Goal: Task Accomplishment & Management: Complete application form

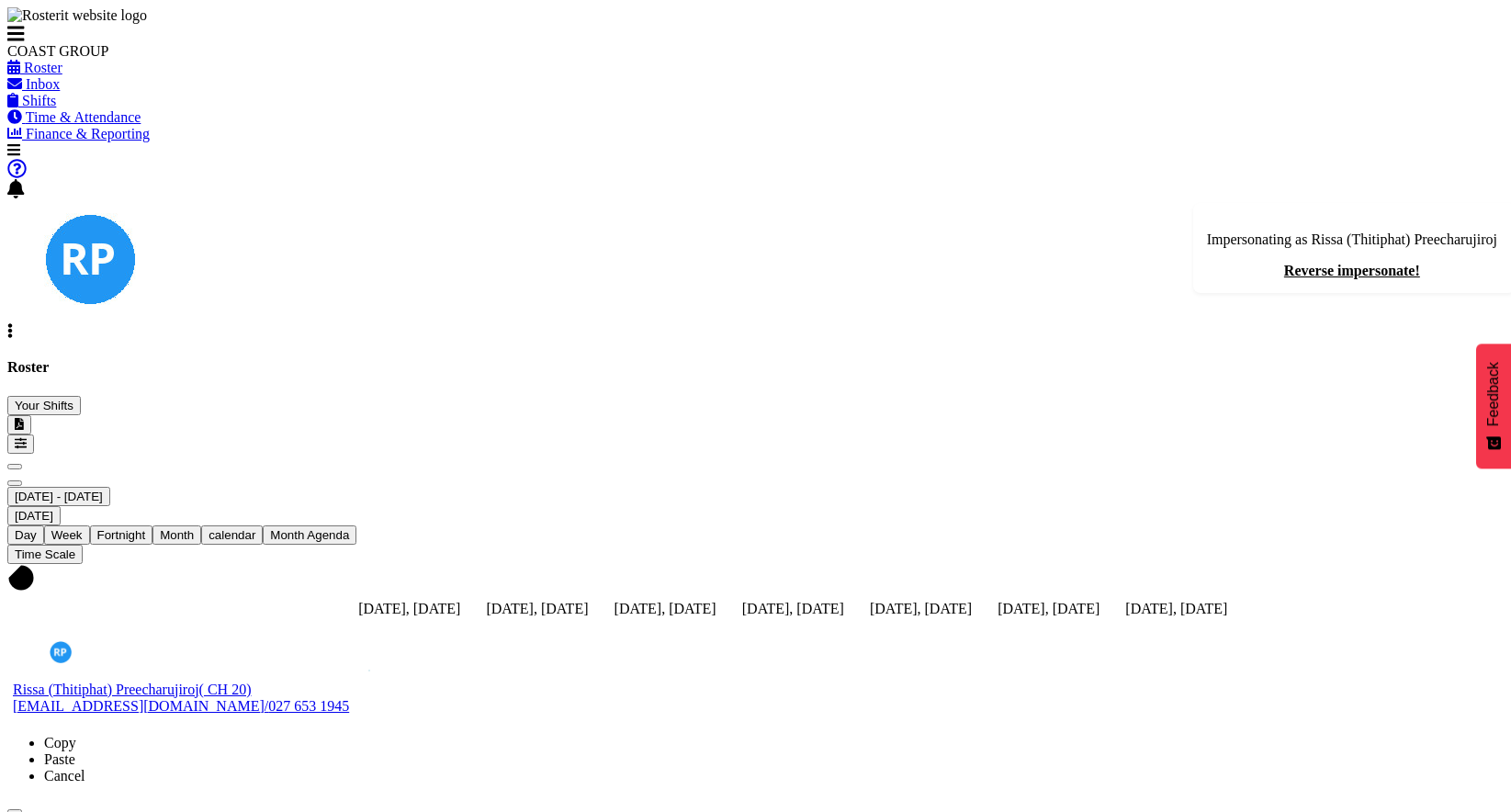
click at [600, 454] on div "August 18 - 24, 2025 Today Day Week Fortnight Month calendar Month Agenda Time …" at bounding box center [756, 587] width 1497 height 267
click at [142, 125] on span "Time & Attendance" at bounding box center [83, 117] width 115 height 16
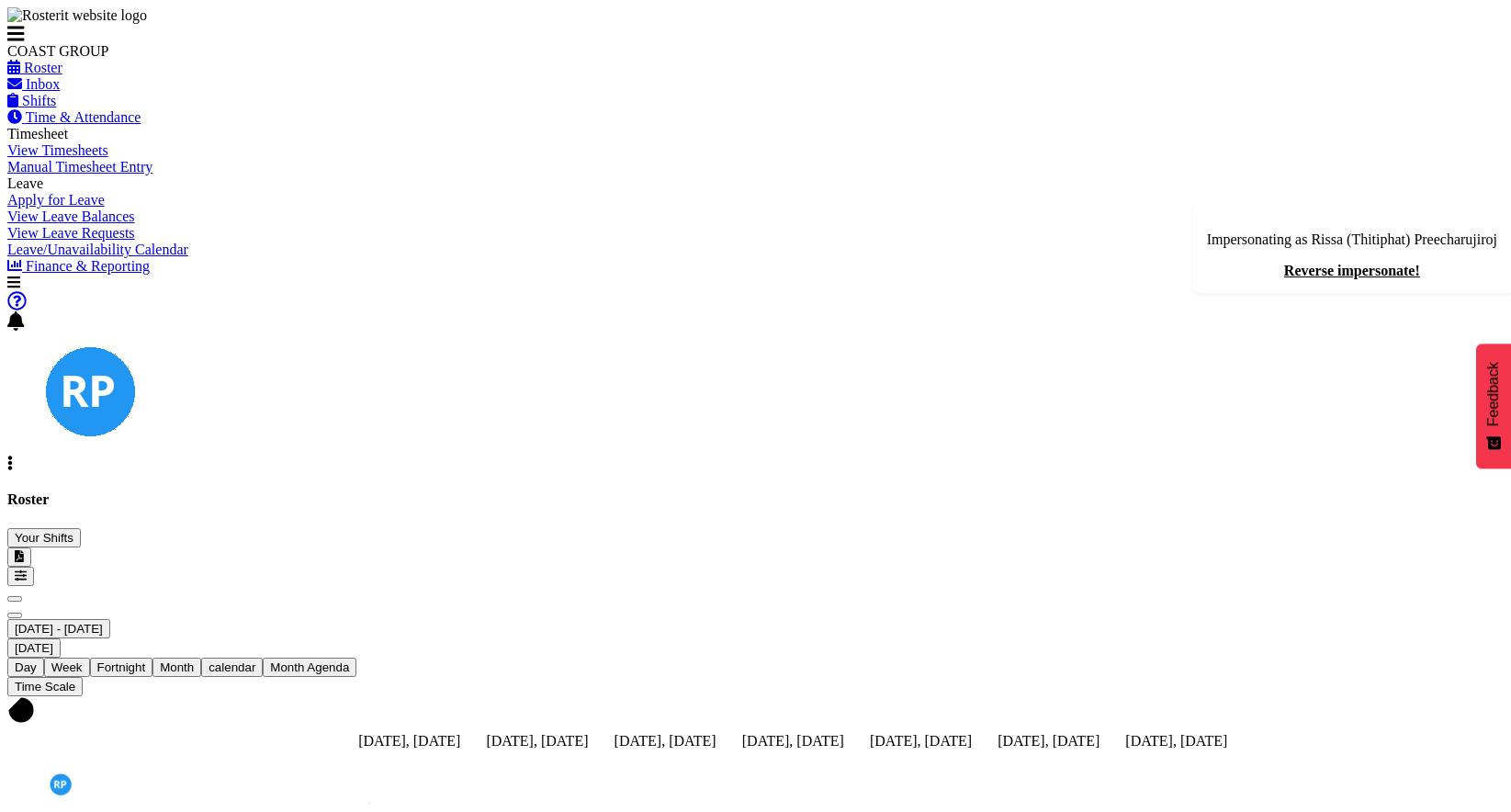
click at [104, 175] on span "Manual Timesheet Entry" at bounding box center [80, 166] width 146 height 16
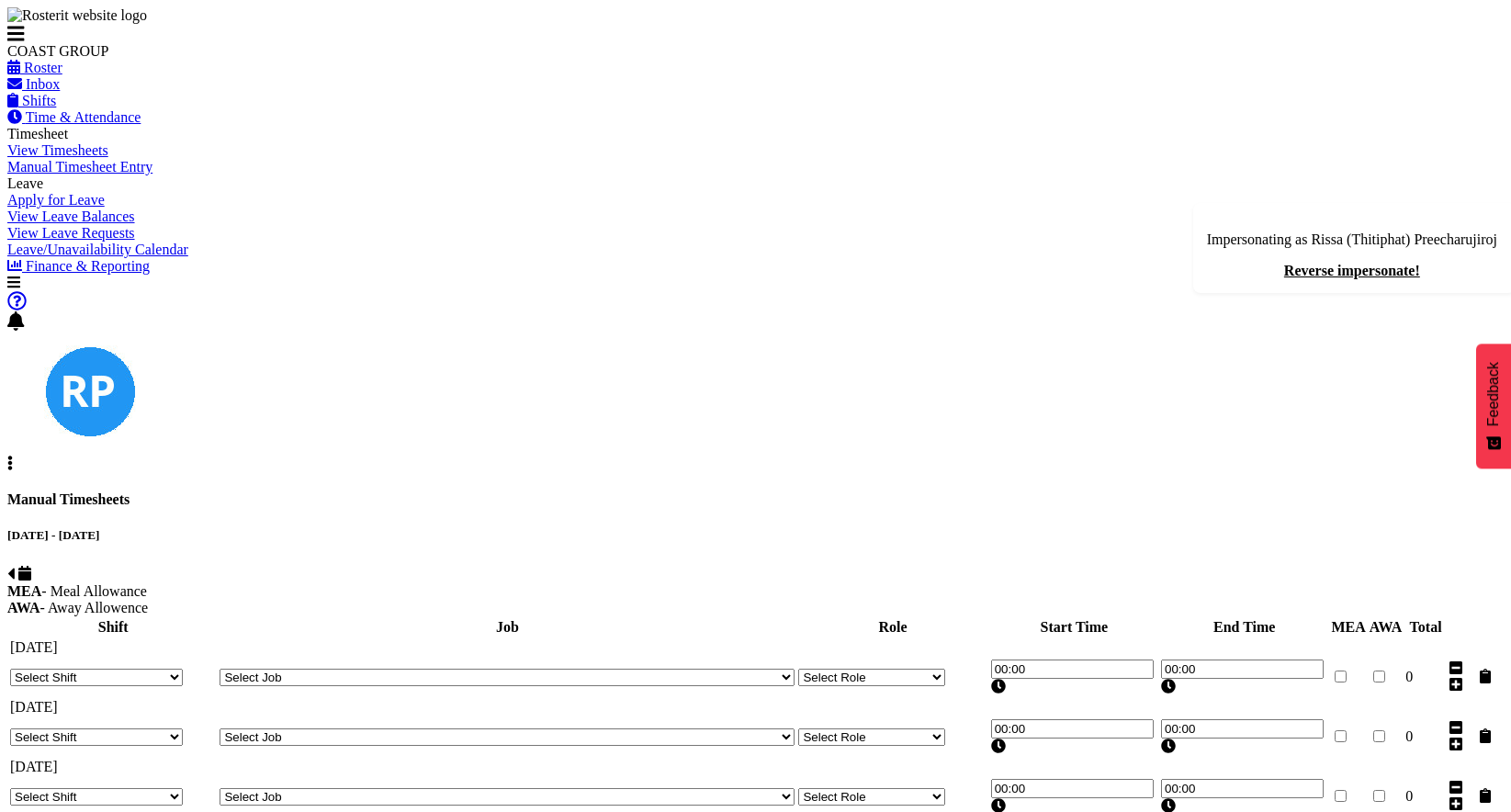
click at [780, 528] on div "[DATE] - [DATE] MEA - Meal Allowance AWA - Away Allowence" at bounding box center [756, 572] width 1497 height 88
click at [182, 668] on select "Select Shift EHS AKL Warehouse/Office" at bounding box center [96, 677] width 173 height 17
select select "1083"
click at [182, 668] on select "Select Shift EHS AKL Warehouse/Office" at bounding box center [96, 677] width 173 height 17
click at [739, 668] on select "Select Job 1 Carlton Events 1 [PERSON_NAME][GEOGRAPHIC_DATA] 1 [PERSON_NAME][GE…" at bounding box center [507, 677] width 575 height 17
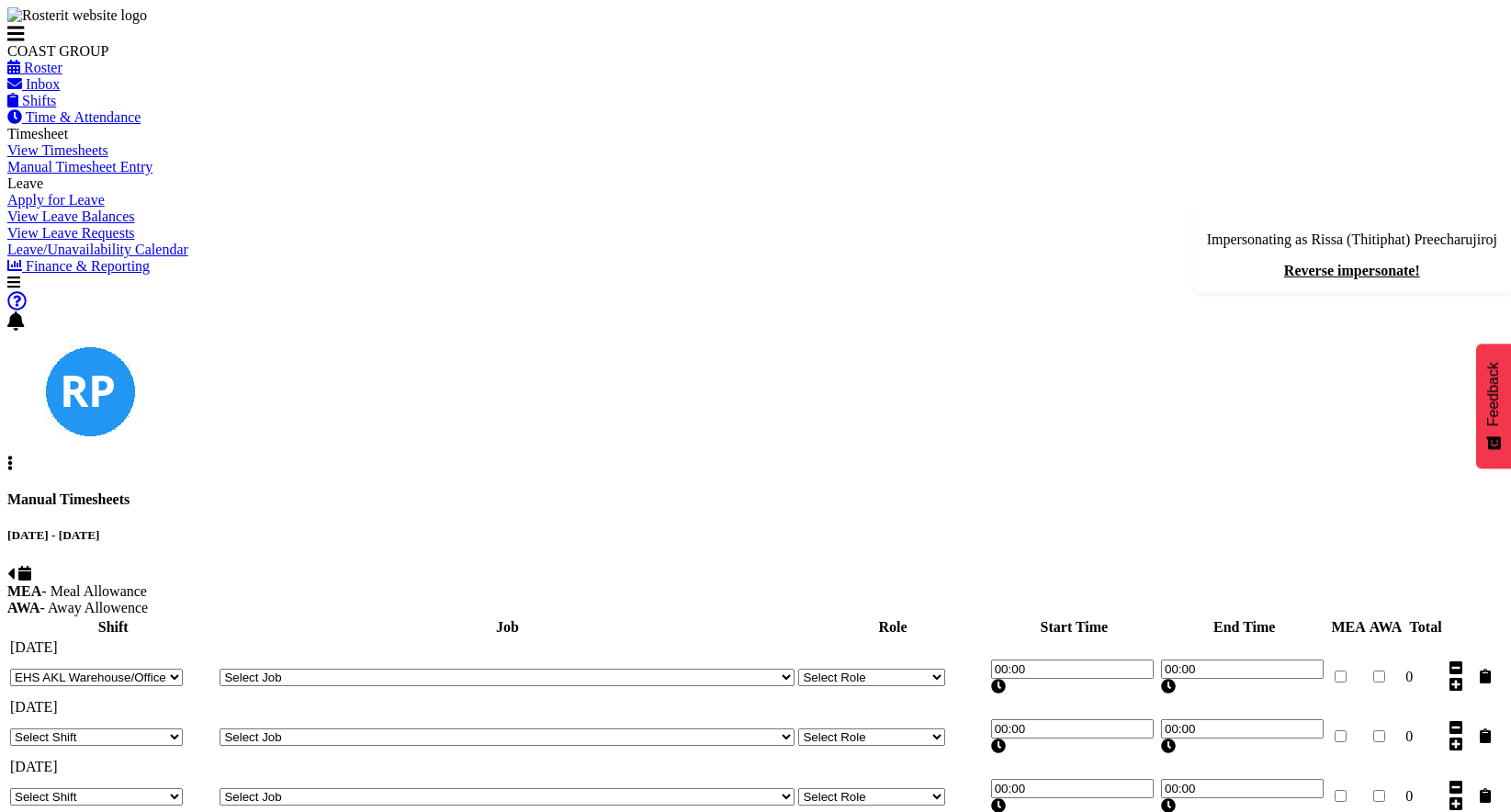
click at [665, 668] on select "Select Job 1 Carlton Events 1 [PERSON_NAME][GEOGRAPHIC_DATA] 1 [PERSON_NAME][GE…" at bounding box center [507, 677] width 575 height 17
click at [707, 668] on select "Select Job 1 Carlton Events 1 [PERSON_NAME][GEOGRAPHIC_DATA] 1 [PERSON_NAME][GE…" at bounding box center [507, 677] width 575 height 17
select select "69"
click at [600, 668] on select "Select Job 1 Carlton Events 1 [PERSON_NAME][GEOGRAPHIC_DATA] 1 [PERSON_NAME][GE…" at bounding box center [507, 677] width 575 height 17
click at [936, 668] on select "Select Role Kitchen Assistant EHS AKL FURNITURE" at bounding box center [871, 677] width 147 height 17
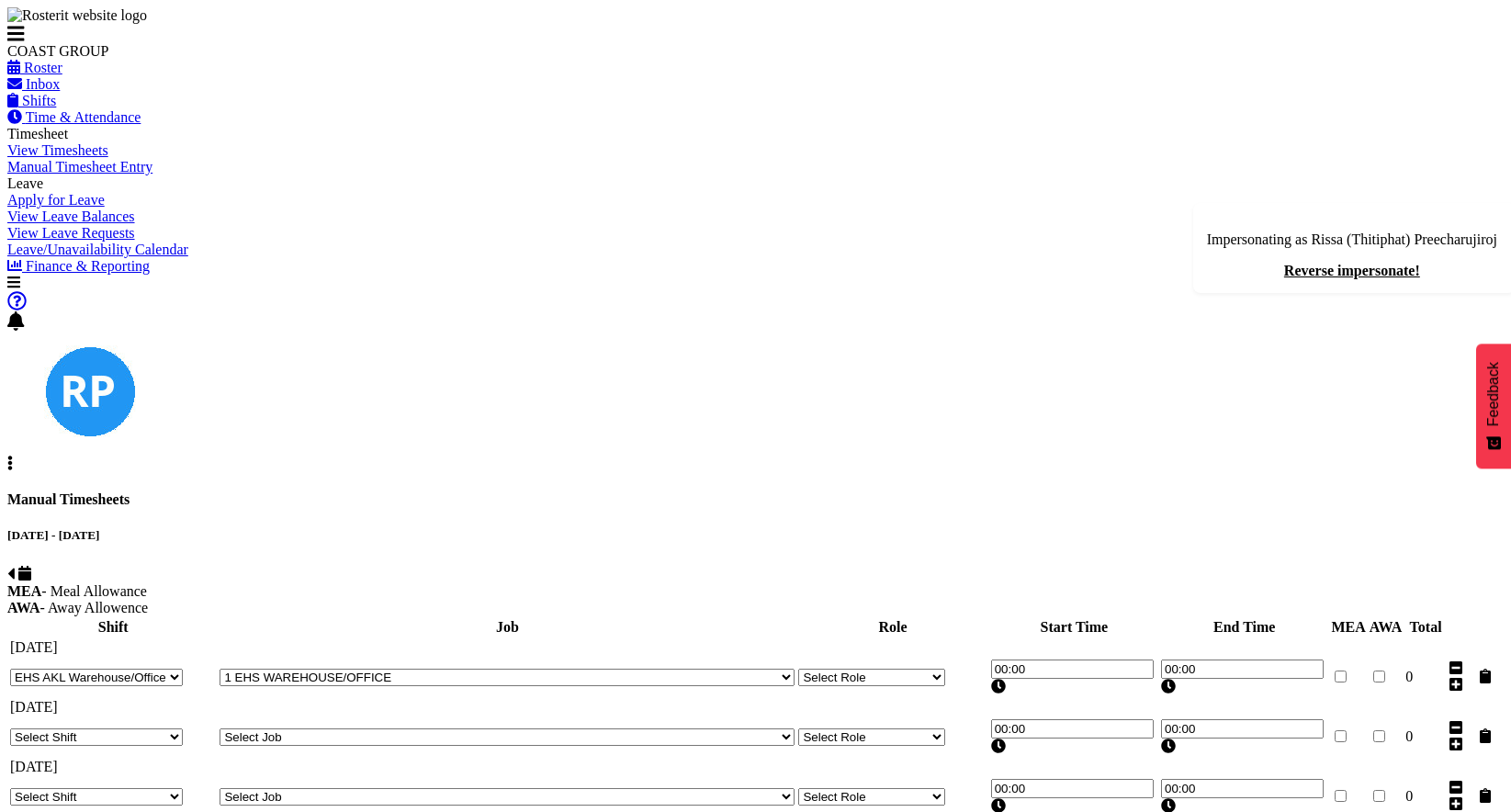
select select "189"
click at [843, 668] on select "Select Role Kitchen Assistant EHS AKL FURNITURE" at bounding box center [871, 677] width 147 height 17
click at [1150, 660] on input "00:00" at bounding box center [1072, 669] width 163 height 19
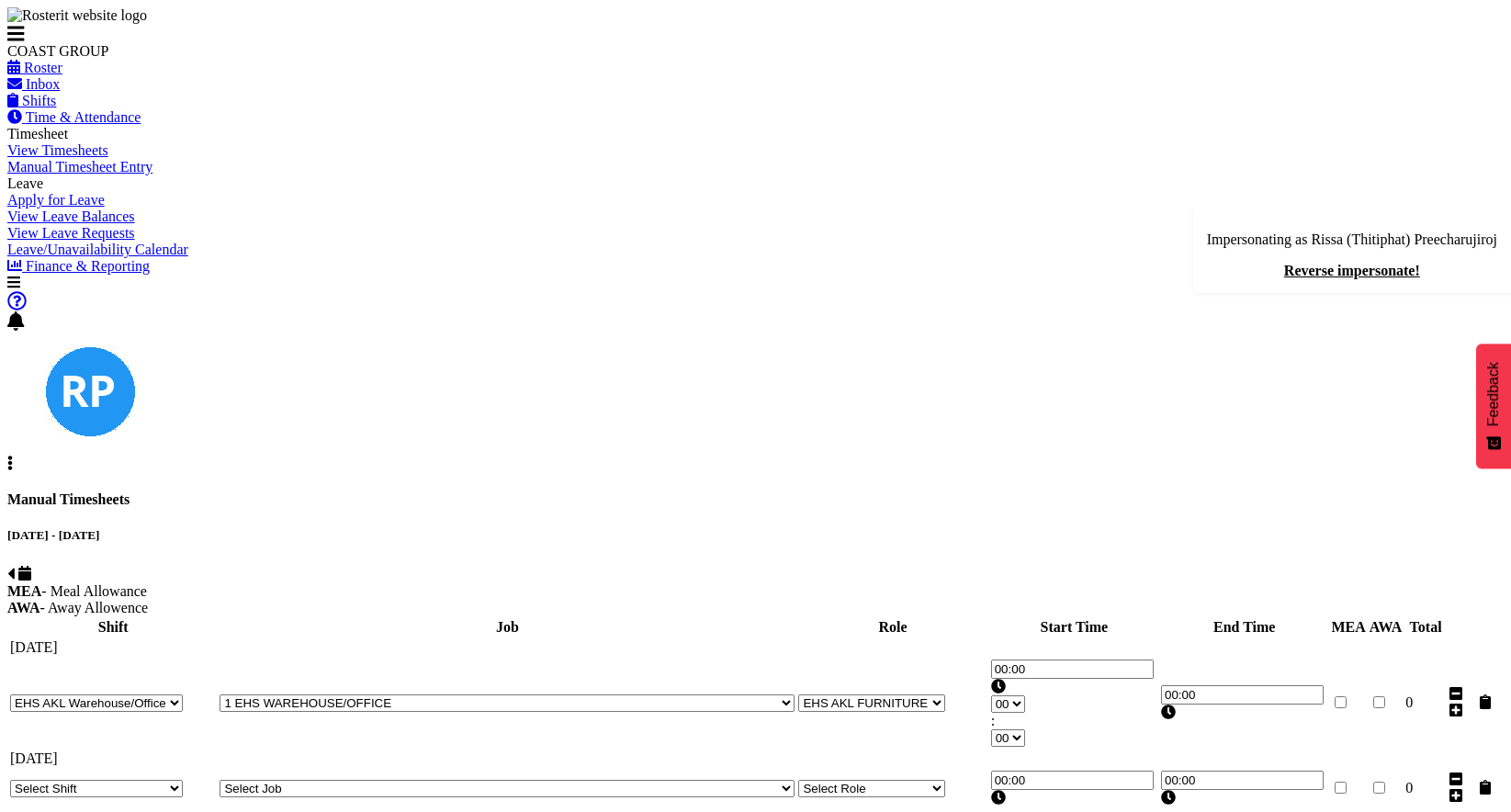
click at [1025, 696] on select "00 01 02 03 04 05 06 07 08 09 10 11 12 13 14 15 16 17 18 19 20 21 22 23" at bounding box center [1008, 704] width 34 height 17
select select "8"
click at [1025, 696] on select "00 01 02 03 04 05 06 07 08 09 10 11 12 13 14 15 16 17 18 19 20 21 22 23" at bounding box center [1008, 704] width 34 height 17
type input "08:00"
click at [1284, 685] on input "00:00" at bounding box center [1242, 695] width 163 height 19
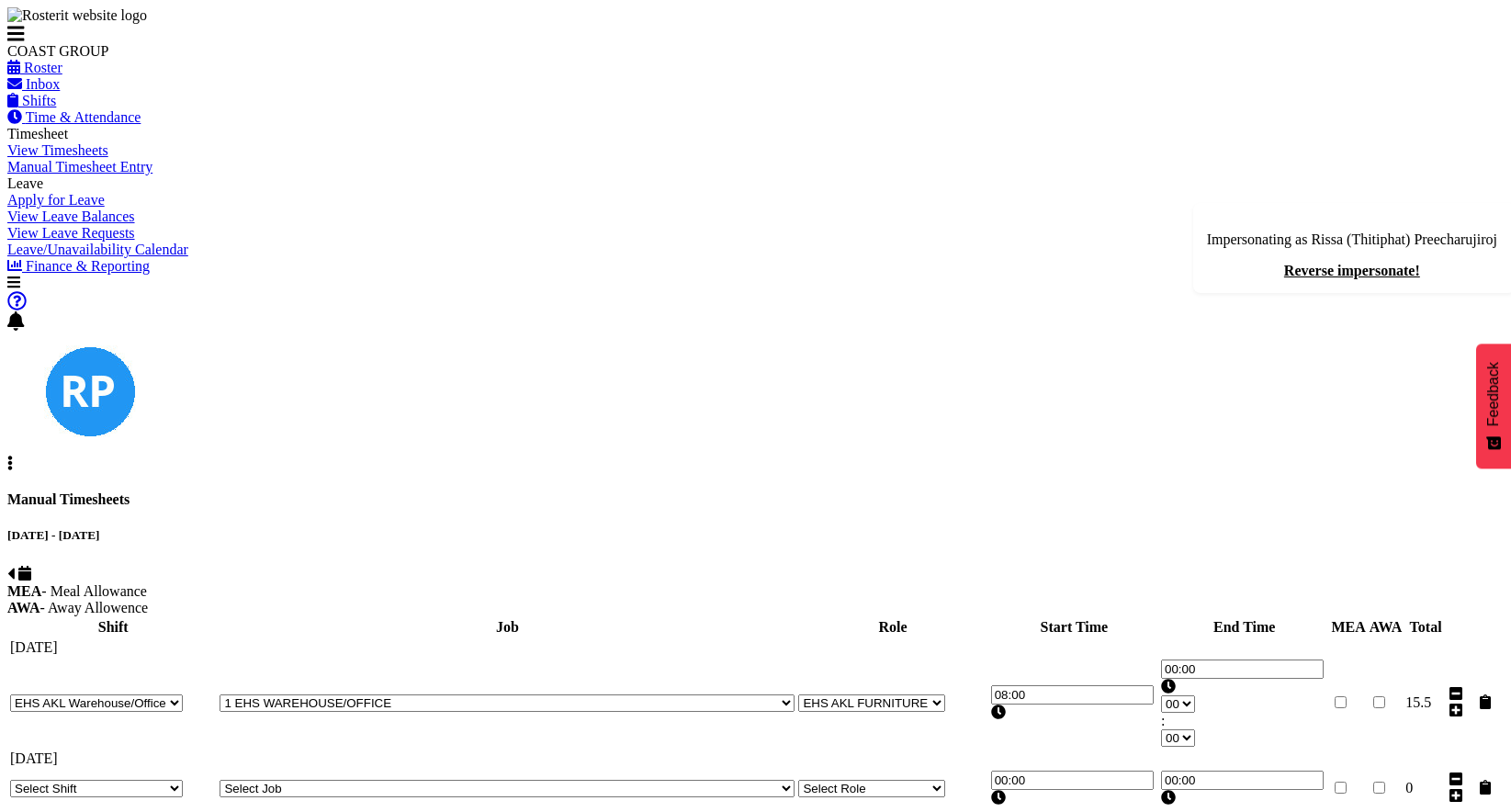
click at [1195, 696] on span "00 01 02 03 04 05 06 07 08 09 10 11 12 13 14 15 16 17 18 19 20 21 22 23" at bounding box center [1178, 703] width 34 height 16
click at [1195, 696] on select "00 01 02 03 04 05 06 07 08 09 10 11 12 13 14 15 16 17 18 19 20 21 22 23" at bounding box center [1178, 704] width 34 height 17
select select "10"
click at [1195, 696] on select "00 01 02 03 04 05 06 07 08 09 10 11 12 13 14 15 16 17 18 19 20 21 22 23" at bounding box center [1178, 704] width 34 height 17
type input "10:00"
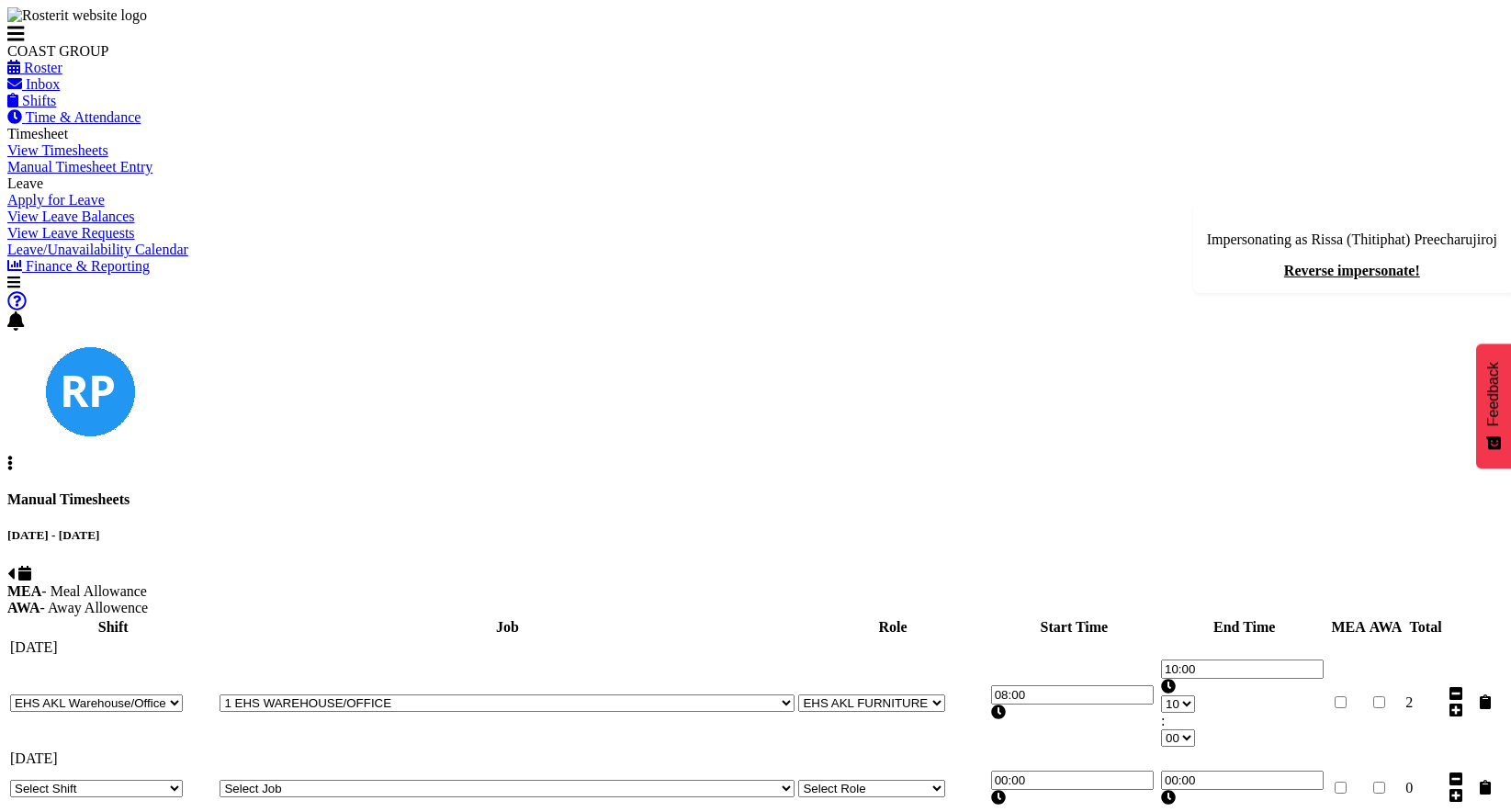
scroll to position [0, 124]
click at [841, 492] on div "Manual Timesheets" at bounding box center [756, 499] width 1497 height 16
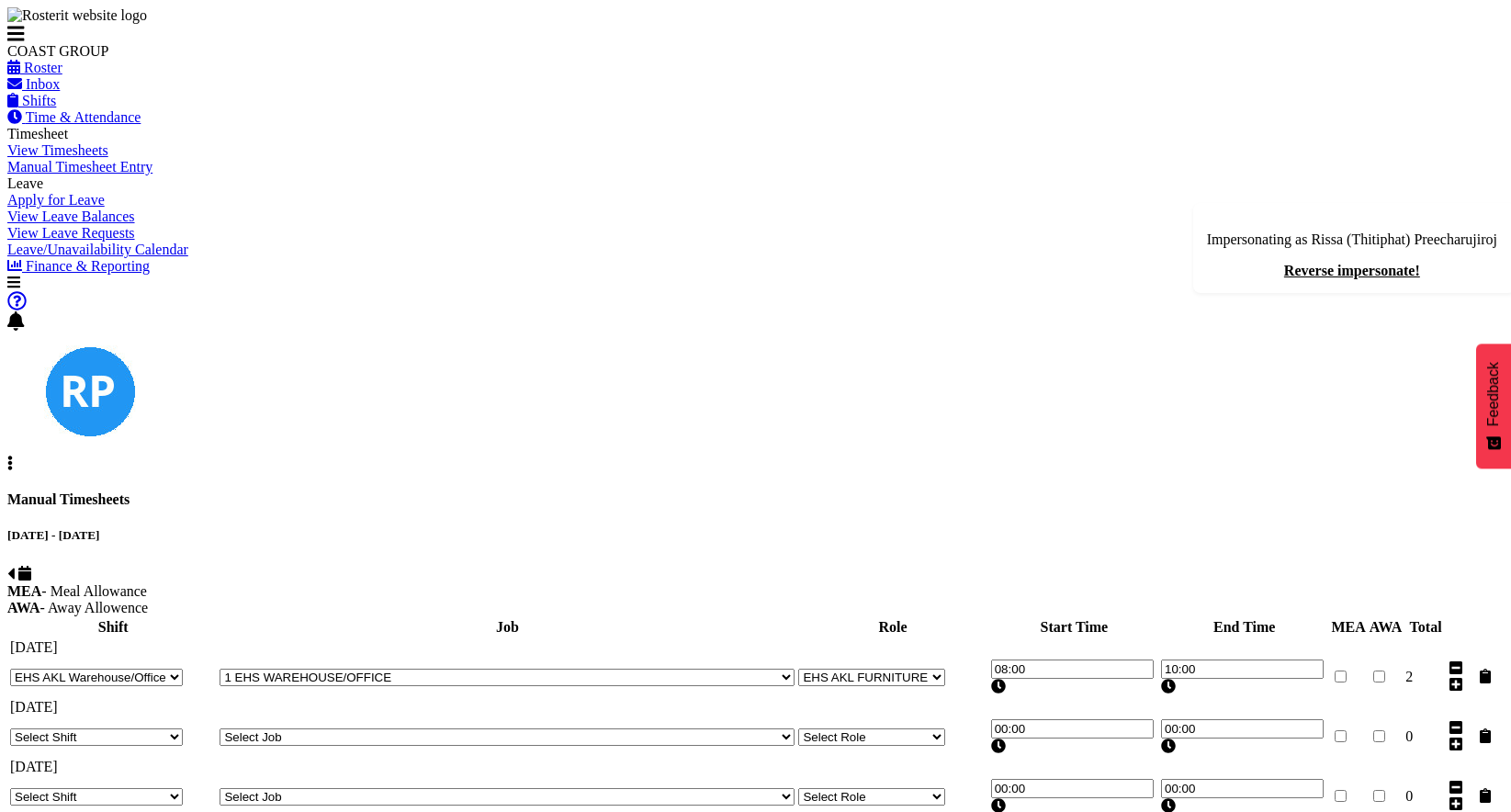
scroll to position [328, 0]
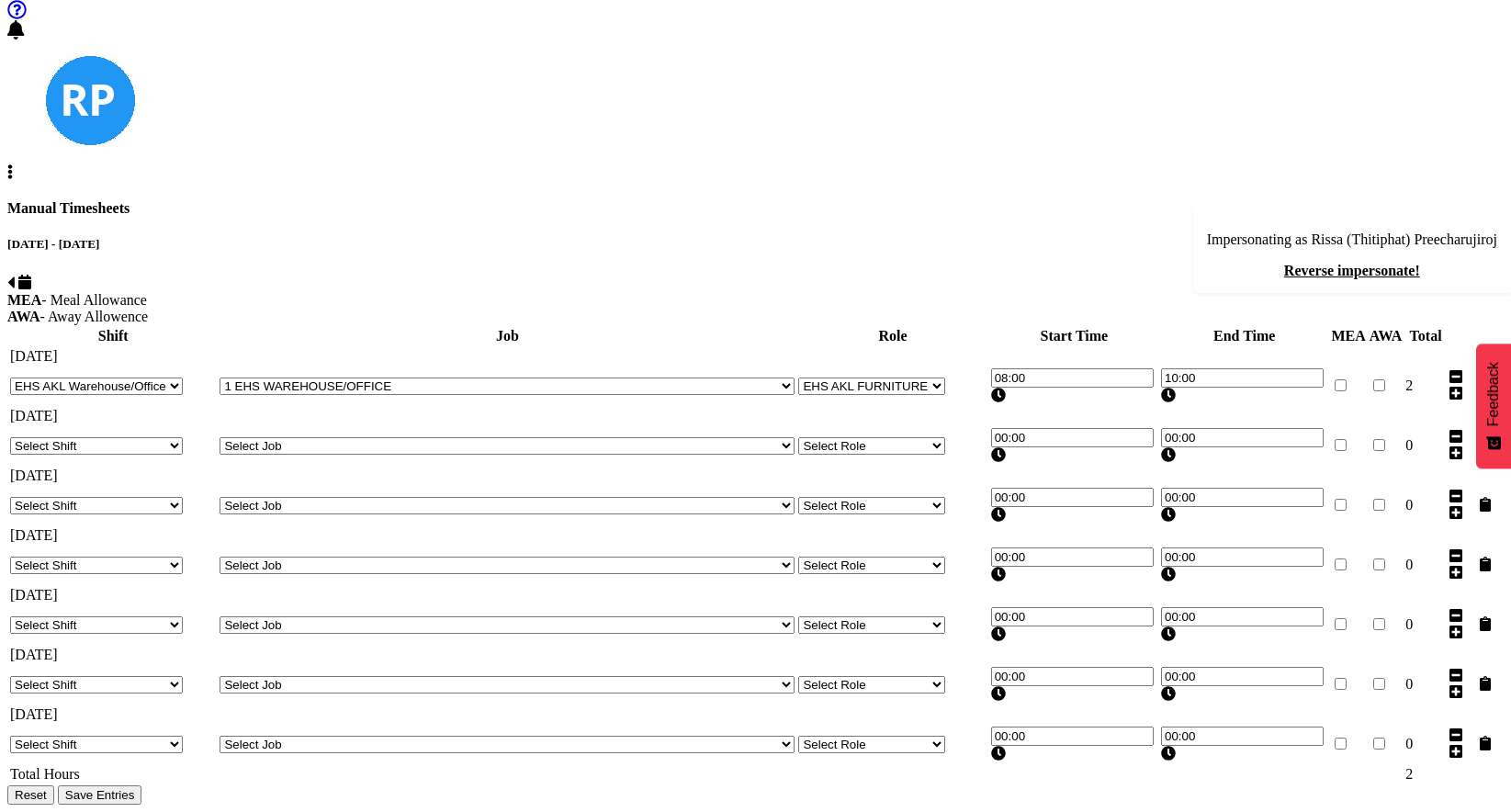
click at [135, 788] on span "Save Entries" at bounding box center [100, 795] width 70 height 14
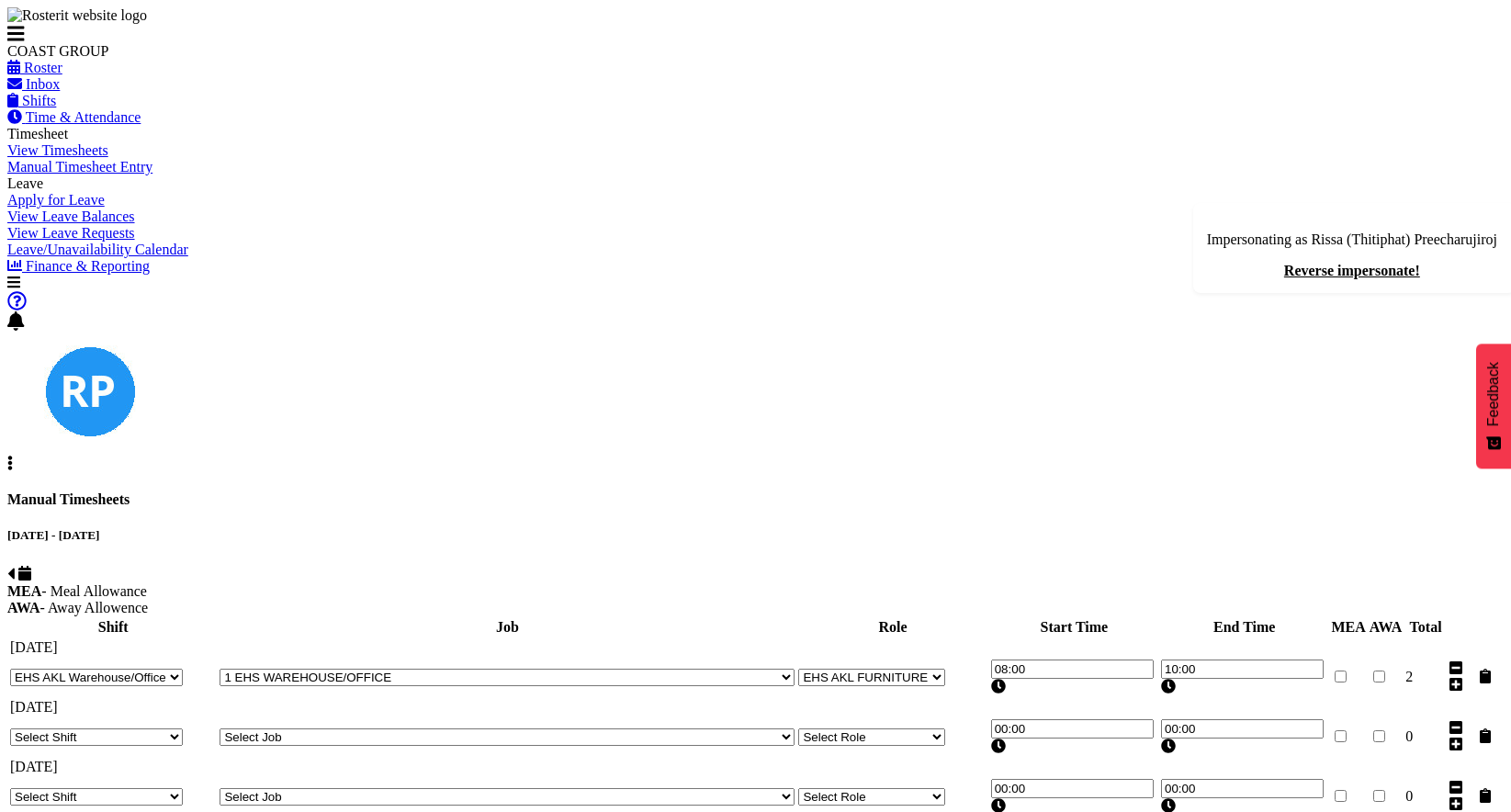
scroll to position [0, 124]
click at [25, 43] on span at bounding box center [16, 34] width 17 height 16
